Goal: Use online tool/utility: Utilize a website feature to perform a specific function

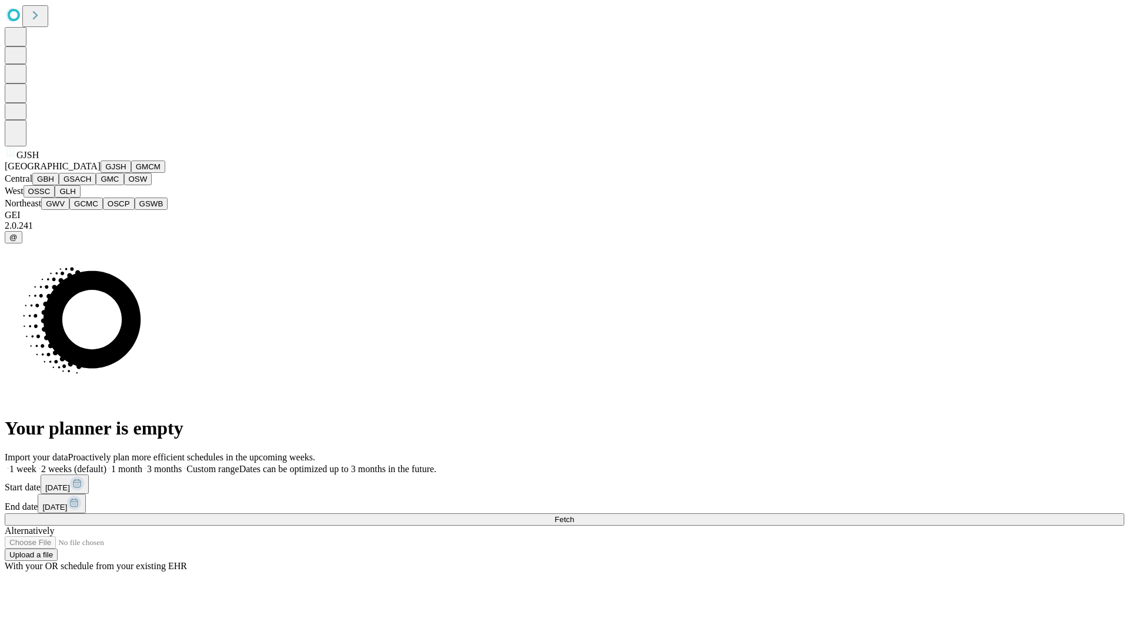
click at [101, 173] on button "GJSH" at bounding box center [116, 167] width 31 height 12
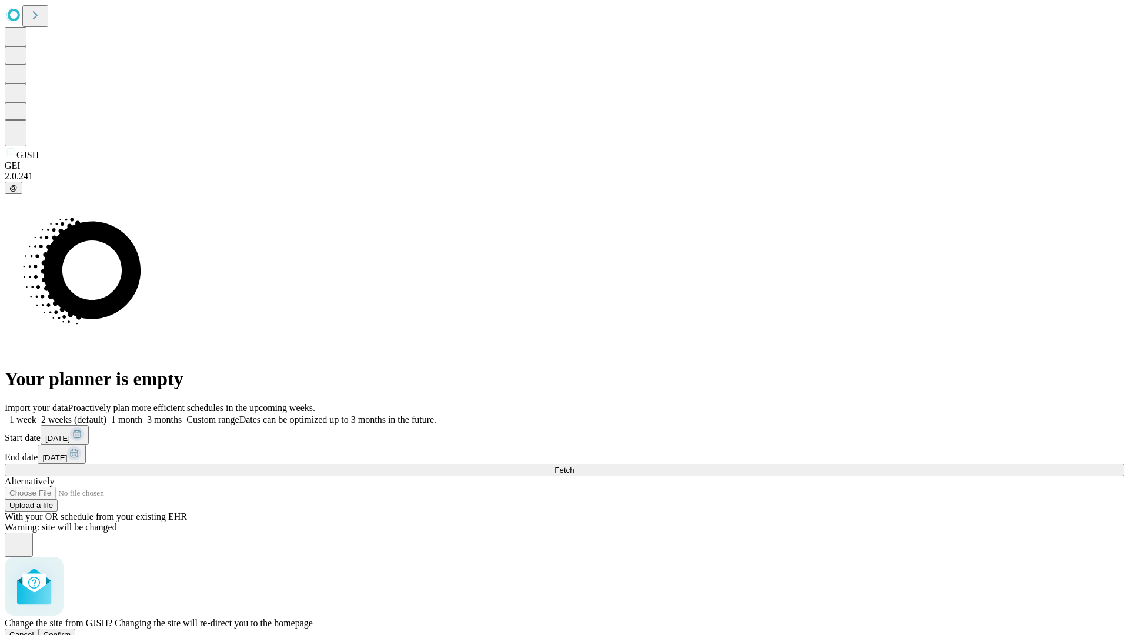
click at [71, 630] on span "Confirm" at bounding box center [58, 634] width 28 height 9
click at [36, 415] on label "1 week" at bounding box center [21, 420] width 32 height 10
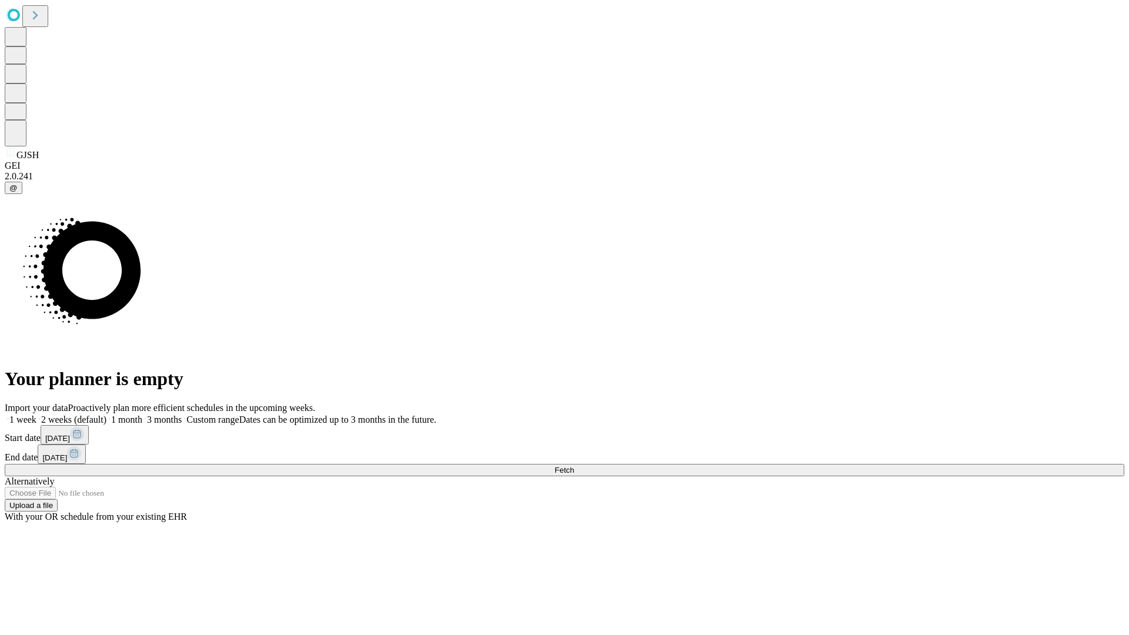
click at [574, 466] on span "Fetch" at bounding box center [564, 470] width 19 height 9
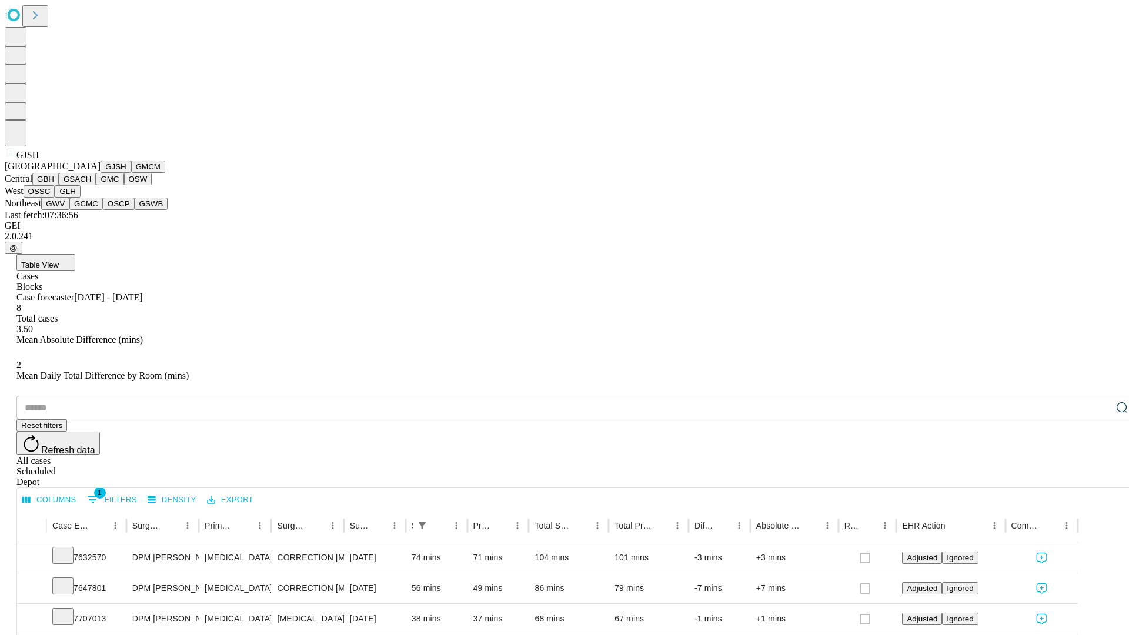
click at [131, 173] on button "GMCM" at bounding box center [148, 167] width 34 height 12
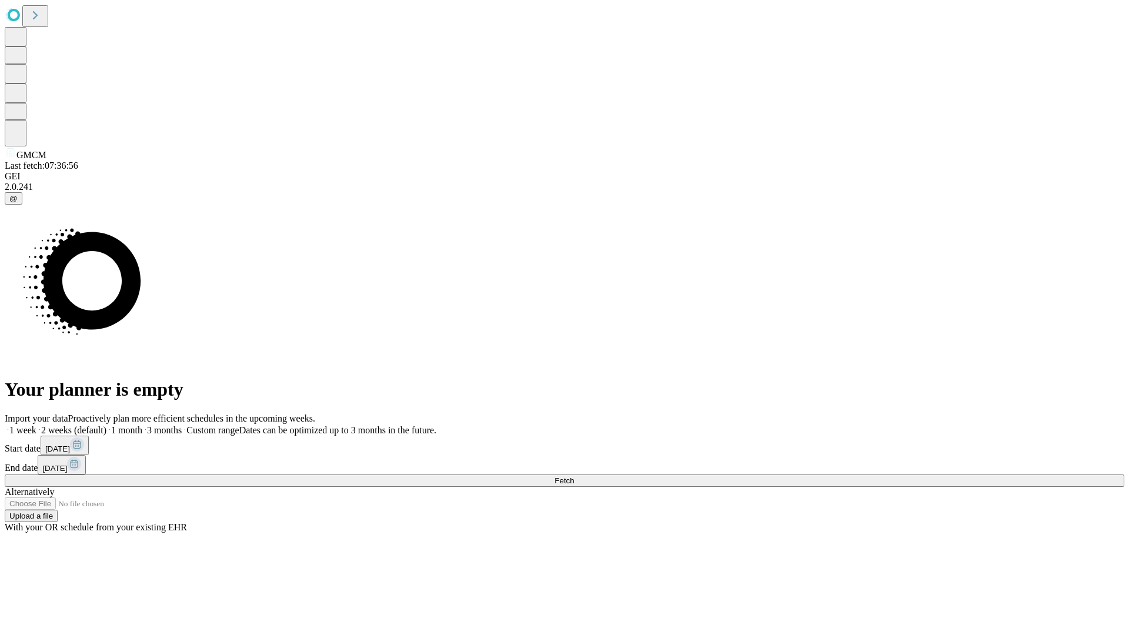
click at [574, 476] on span "Fetch" at bounding box center [564, 480] width 19 height 9
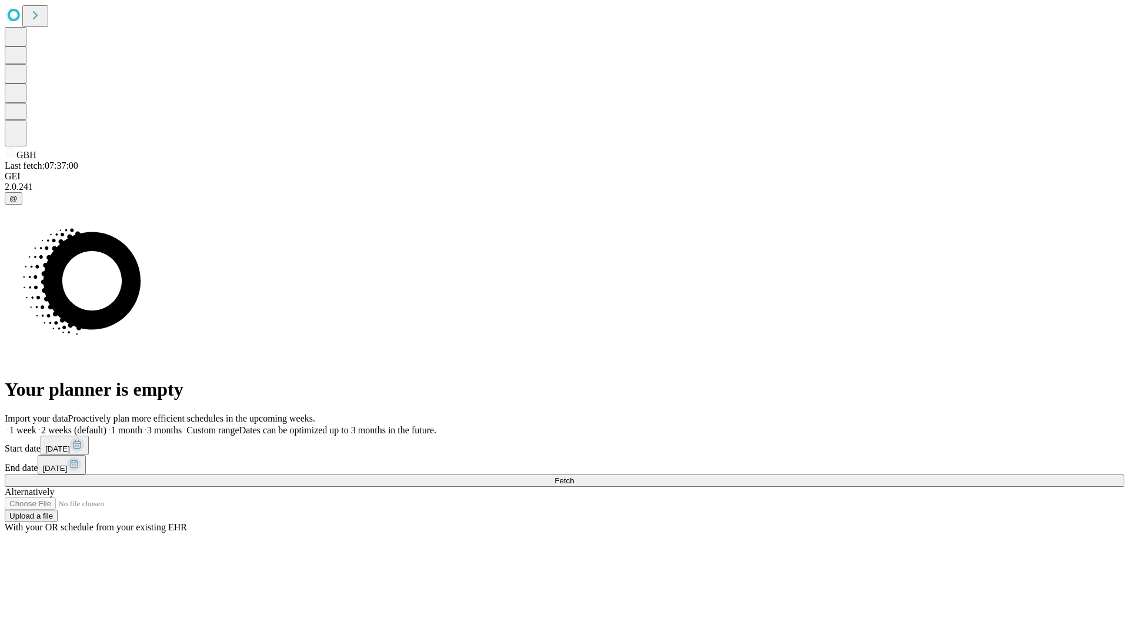
click at [36, 425] on label "1 week" at bounding box center [21, 430] width 32 height 10
click at [574, 476] on span "Fetch" at bounding box center [564, 480] width 19 height 9
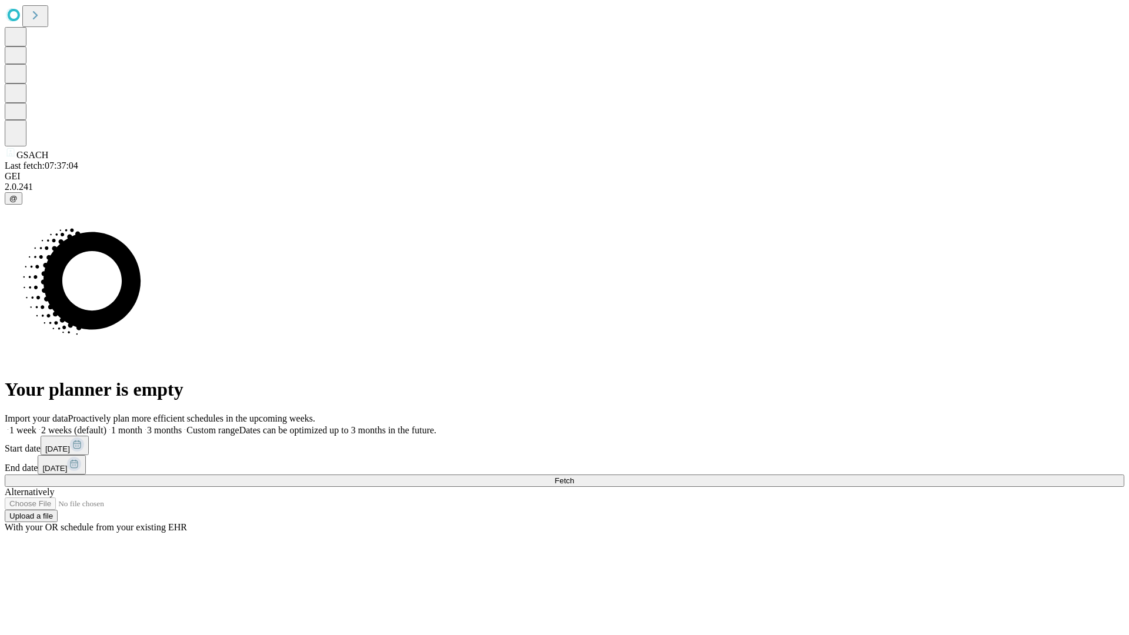
click at [36, 425] on label "1 week" at bounding box center [21, 430] width 32 height 10
click at [574, 476] on span "Fetch" at bounding box center [564, 480] width 19 height 9
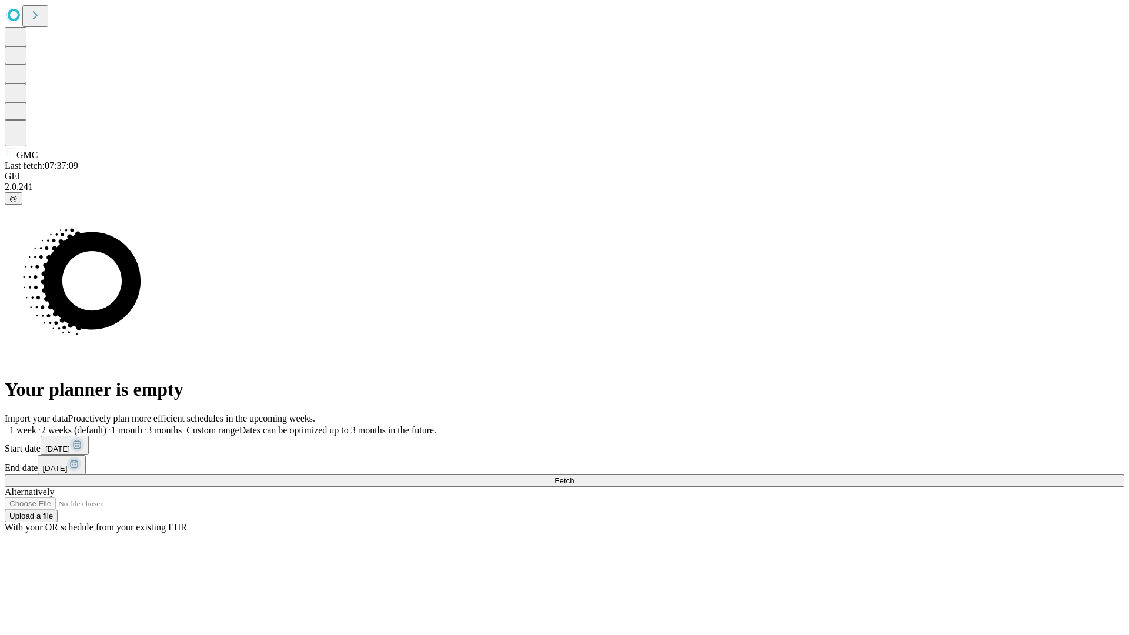
click at [574, 476] on span "Fetch" at bounding box center [564, 480] width 19 height 9
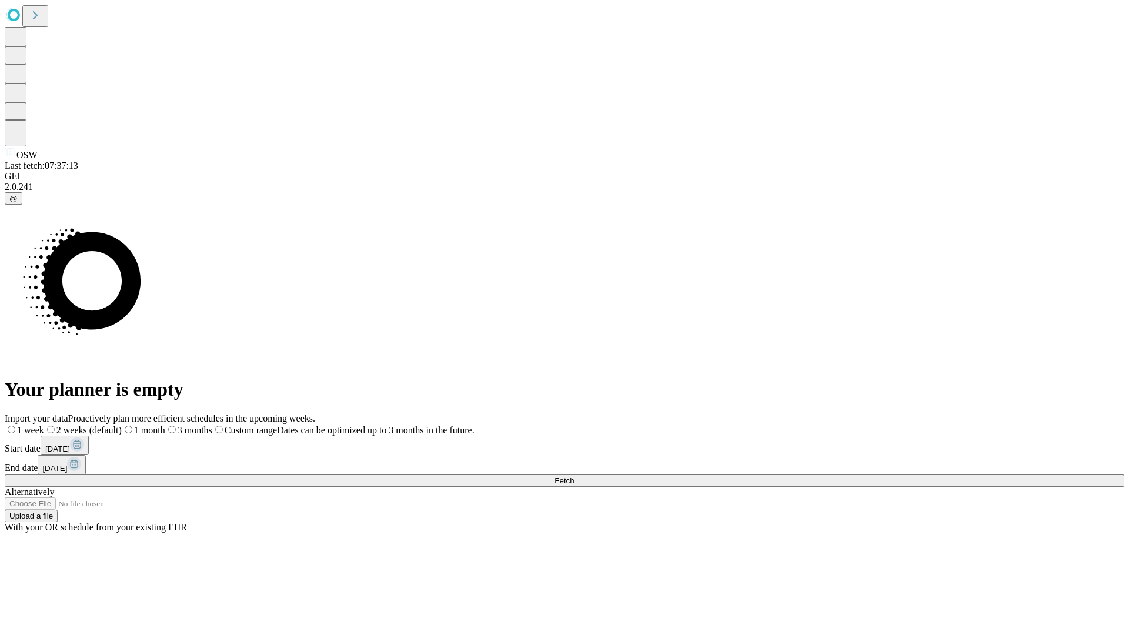
click at [44, 425] on label "1 week" at bounding box center [24, 430] width 39 height 10
click at [574, 476] on span "Fetch" at bounding box center [564, 480] width 19 height 9
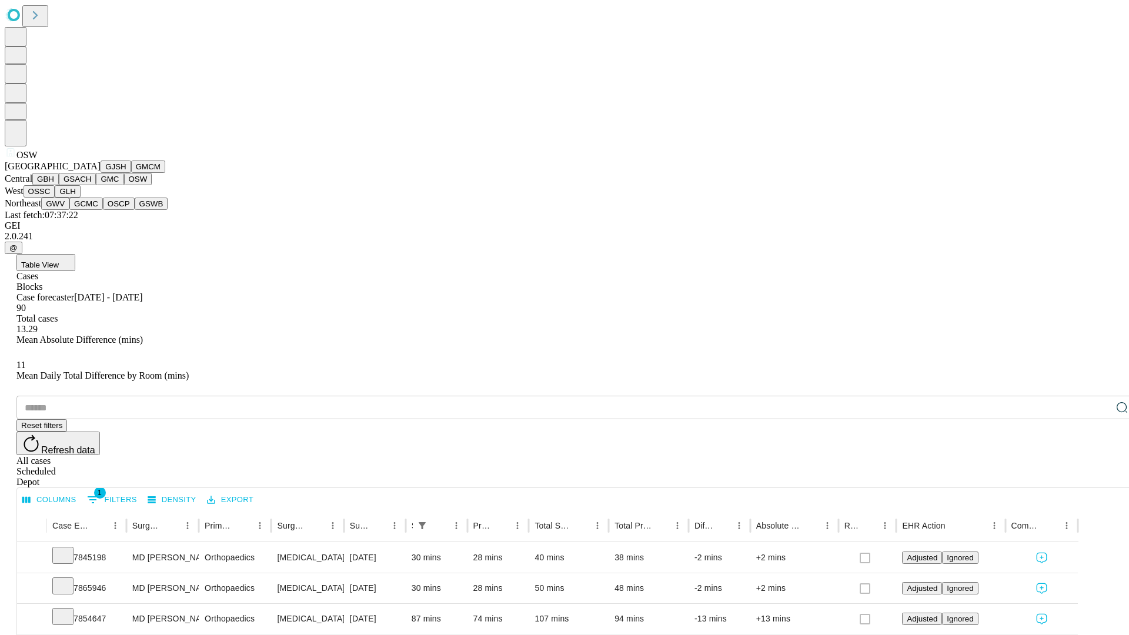
click at [55, 198] on button "OSSC" at bounding box center [40, 191] width 32 height 12
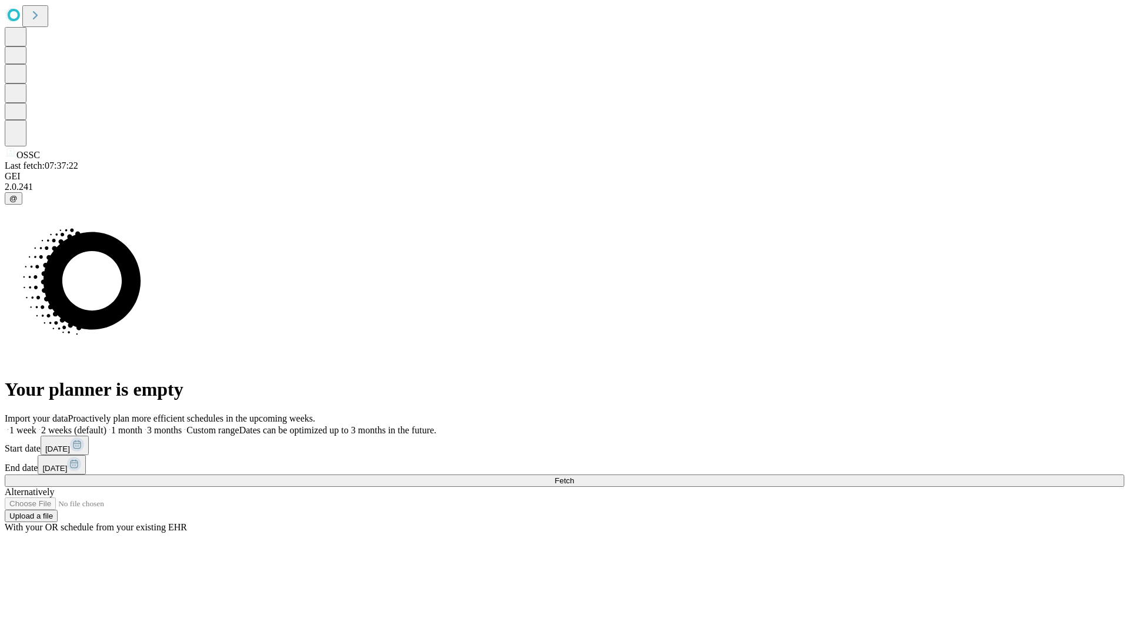
click at [36, 425] on label "1 week" at bounding box center [21, 430] width 32 height 10
click at [574, 476] on span "Fetch" at bounding box center [564, 480] width 19 height 9
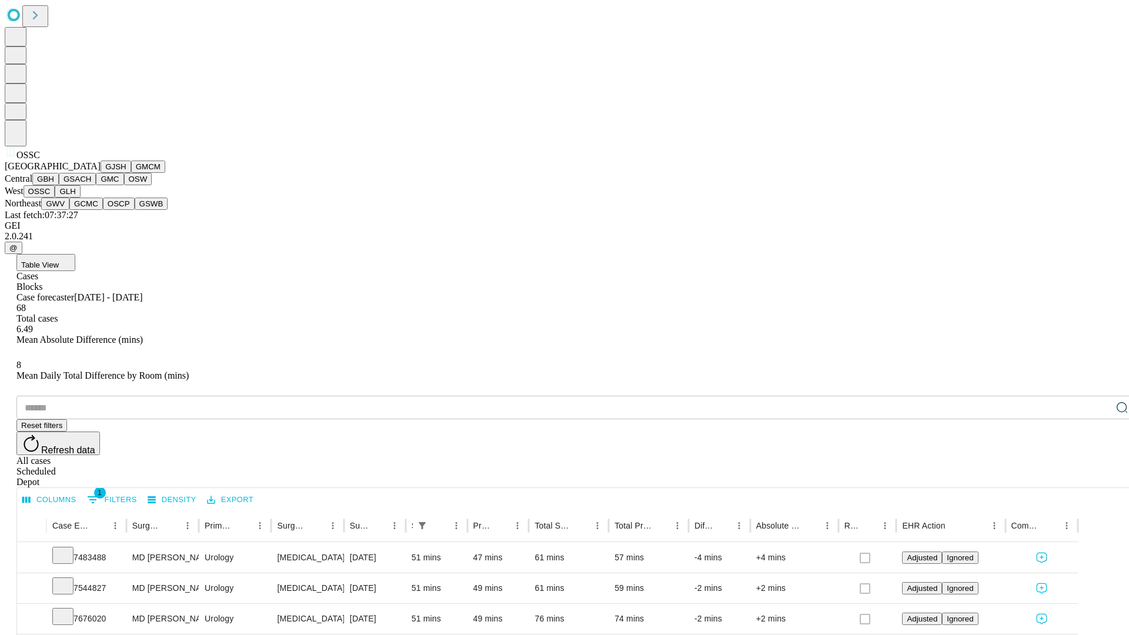
click at [80, 198] on button "GLH" at bounding box center [67, 191] width 25 height 12
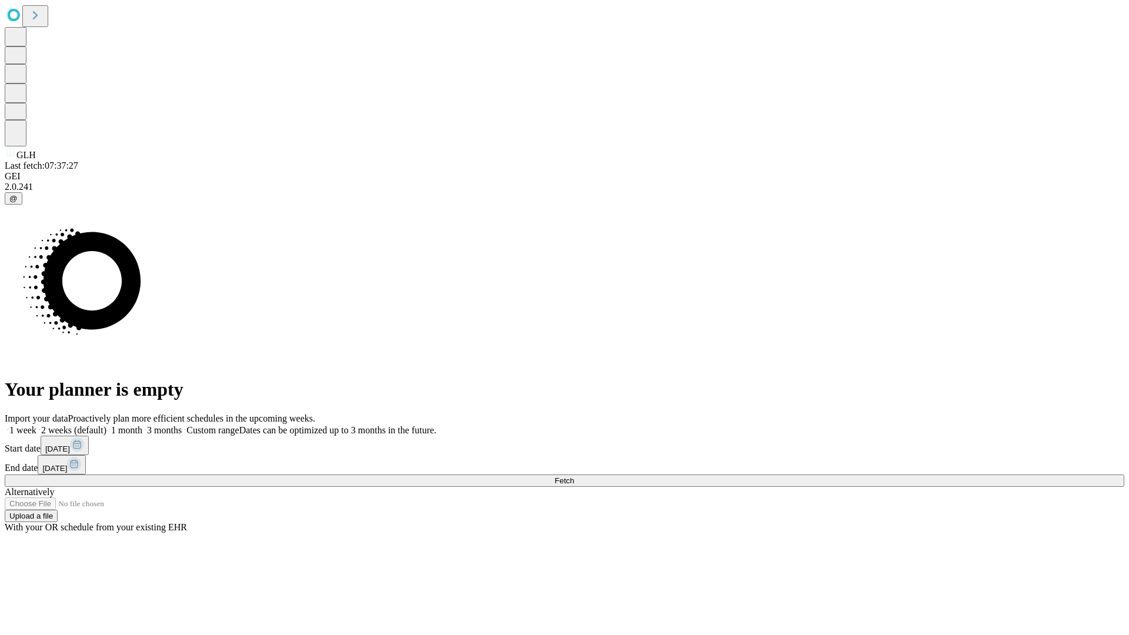
click at [36, 425] on label "1 week" at bounding box center [21, 430] width 32 height 10
click at [574, 476] on span "Fetch" at bounding box center [564, 480] width 19 height 9
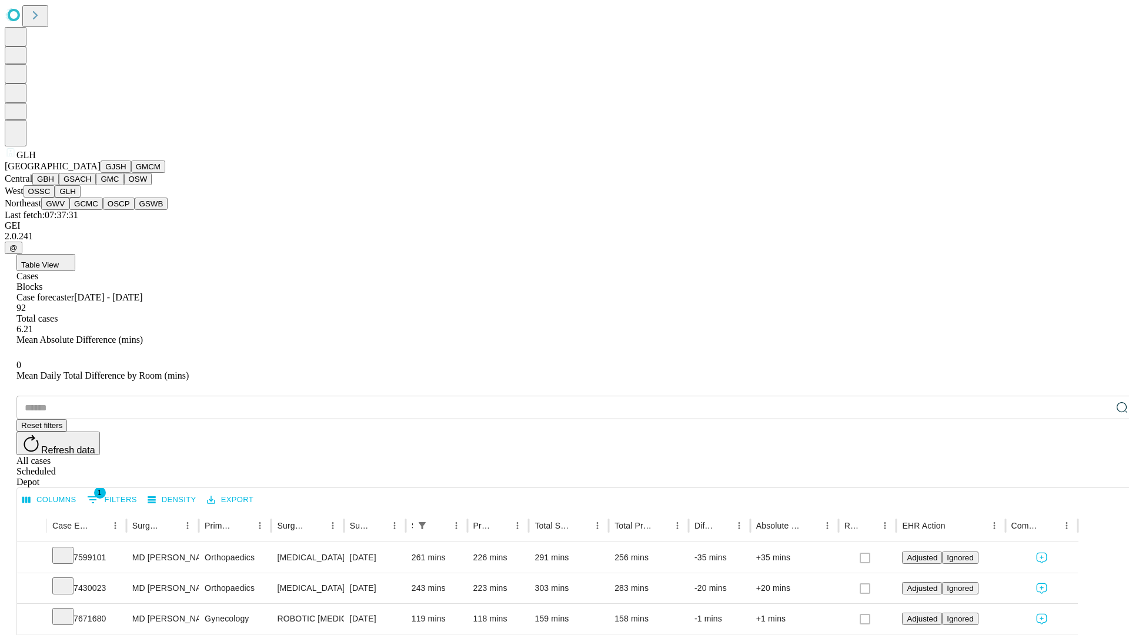
click at [69, 210] on button "GWV" at bounding box center [55, 204] width 28 height 12
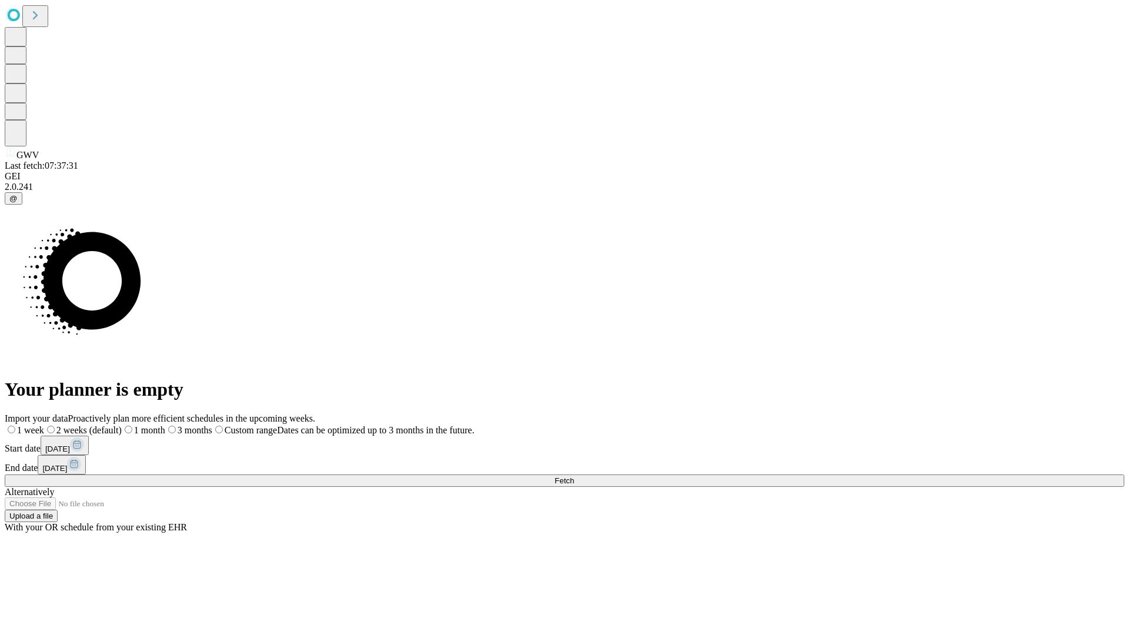
click at [44, 425] on label "1 week" at bounding box center [24, 430] width 39 height 10
click at [574, 476] on span "Fetch" at bounding box center [564, 480] width 19 height 9
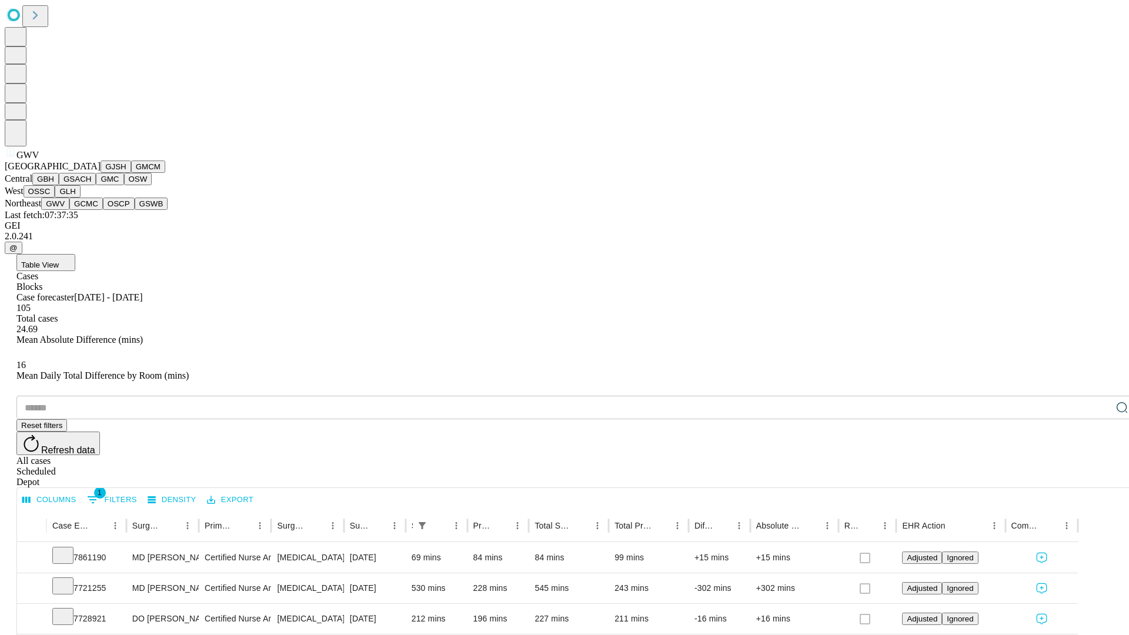
click at [91, 210] on button "GCMC" at bounding box center [86, 204] width 34 height 12
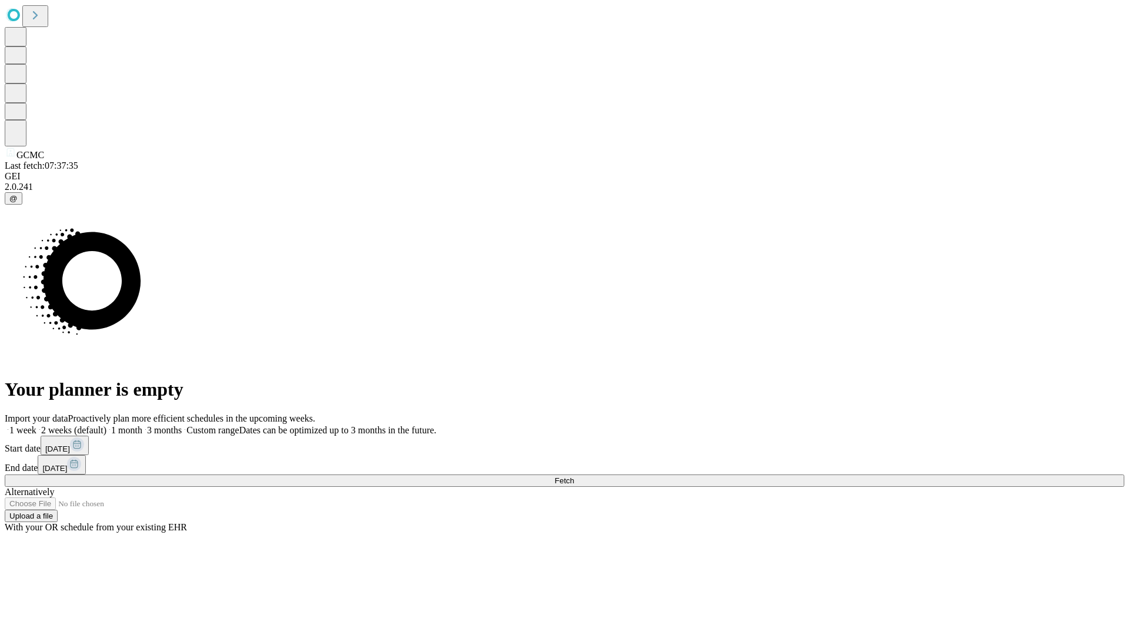
click at [36, 425] on label "1 week" at bounding box center [21, 430] width 32 height 10
click at [574, 476] on span "Fetch" at bounding box center [564, 480] width 19 height 9
